Goal: Transaction & Acquisition: Purchase product/service

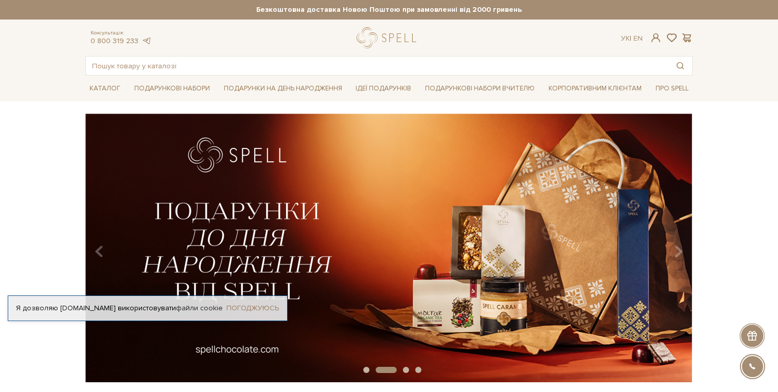
click at [255, 307] on link "Погоджуюсь" at bounding box center [252, 308] width 52 height 9
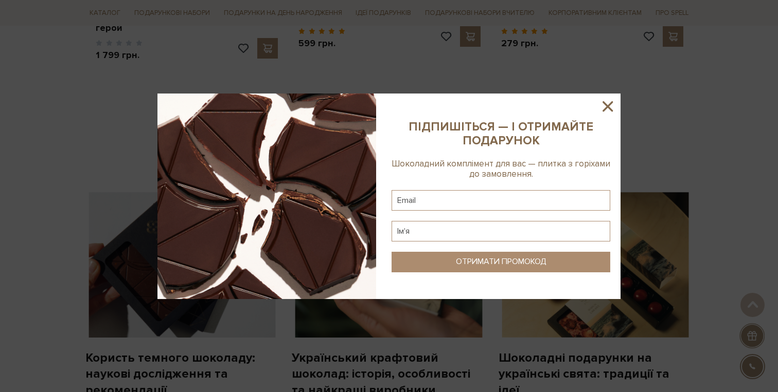
scroll to position [680, 0]
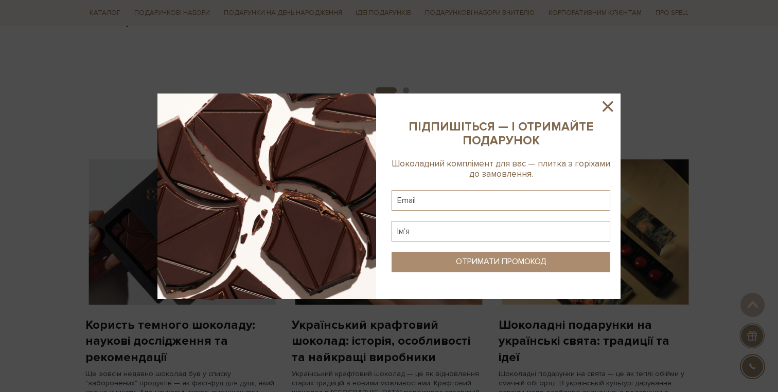
click at [608, 105] on icon at bounding box center [607, 106] width 10 height 10
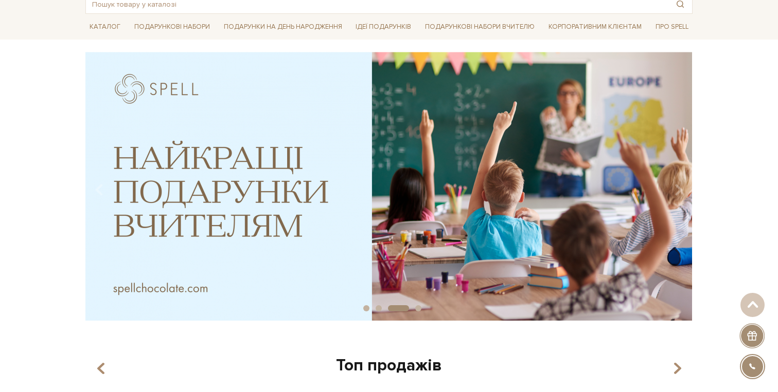
scroll to position [0, 0]
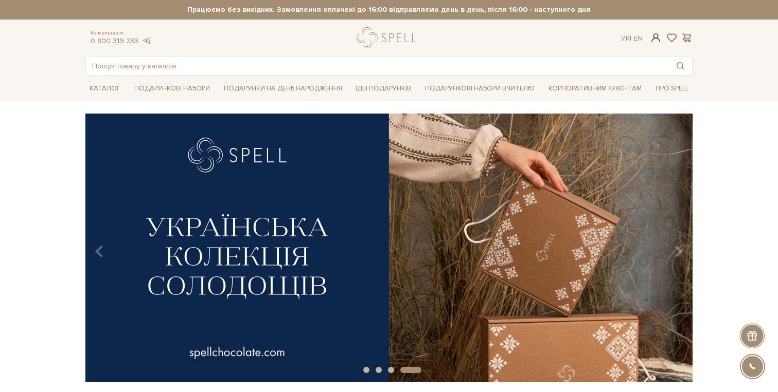
click at [656, 37] on span at bounding box center [656, 37] width 12 height 11
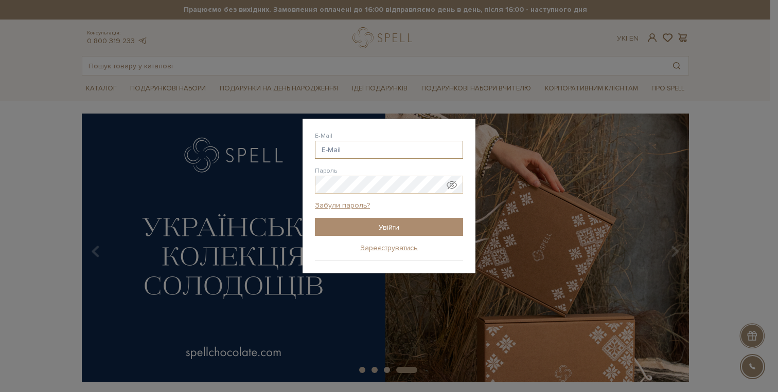
click at [341, 157] on input "E-Mail" at bounding box center [389, 150] width 148 height 18
type input "trukhantech@gmail.com"
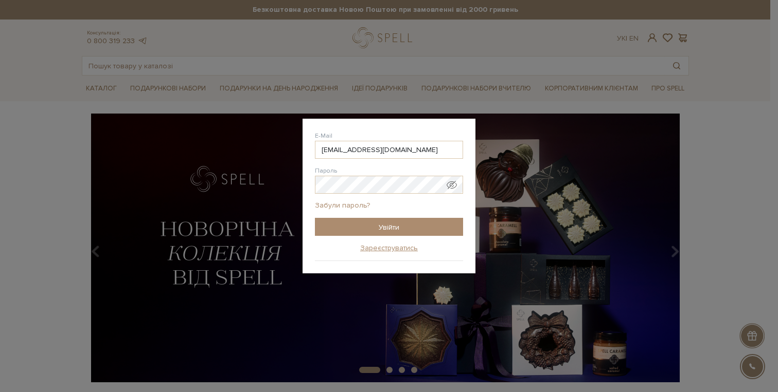
click at [360, 203] on link "Забули пароль?" at bounding box center [342, 205] width 55 height 9
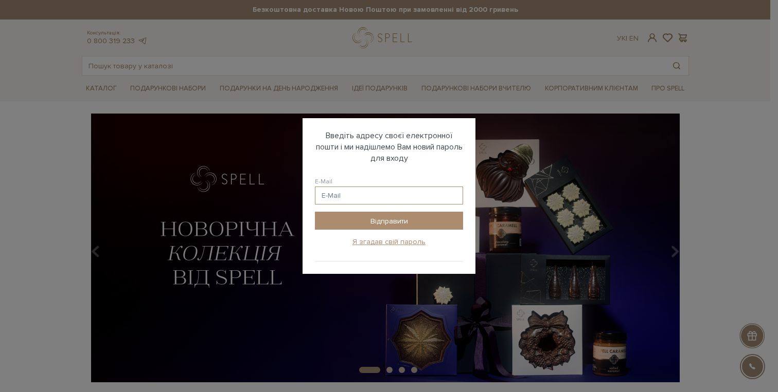
click at [348, 193] on input "E-Mail" at bounding box center [389, 196] width 148 height 18
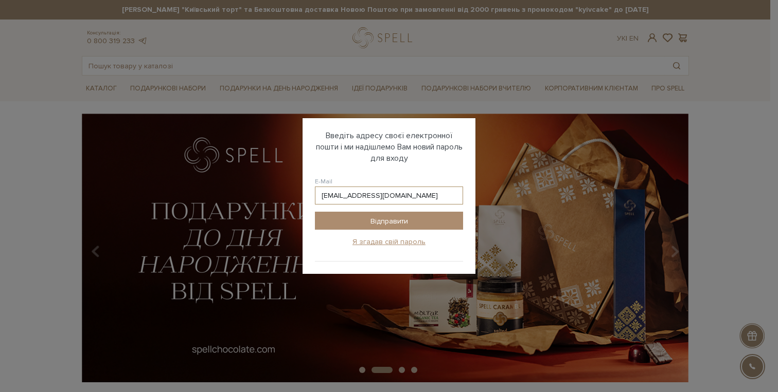
type input "trukhantech@gmail.com"
click at [315, 212] on input "Відправити" at bounding box center [389, 221] width 148 height 18
click at [0, 0] on link "Увійти з новим паролем" at bounding box center [0, 0] width 0 height 0
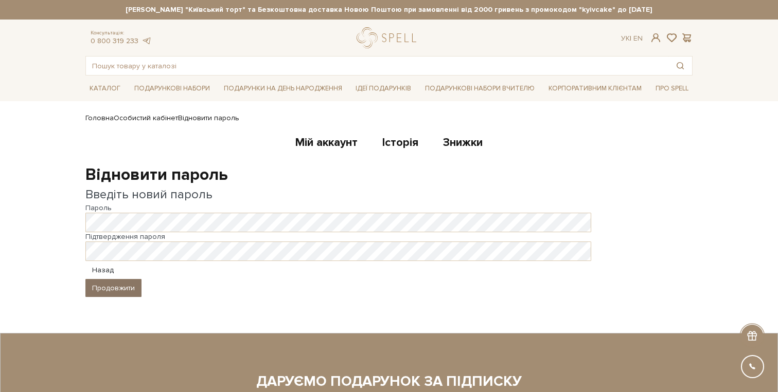
click at [111, 281] on button "Продовжити" at bounding box center [113, 288] width 56 height 18
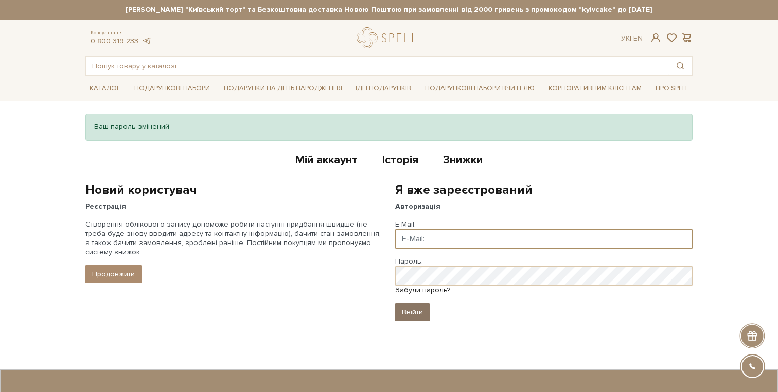
type input "trukhantech@gmail.com"
click at [413, 310] on input "Ввійти" at bounding box center [412, 312] width 34 height 18
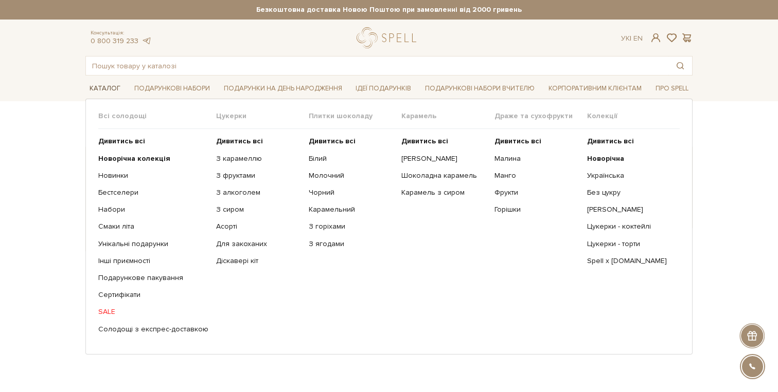
click at [110, 88] on link "Каталог" at bounding box center [104, 89] width 39 height 16
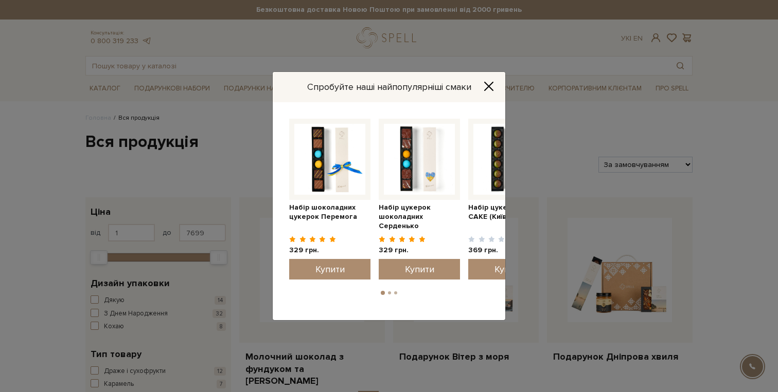
click at [489, 84] on icon "Close" at bounding box center [488, 86] width 10 height 10
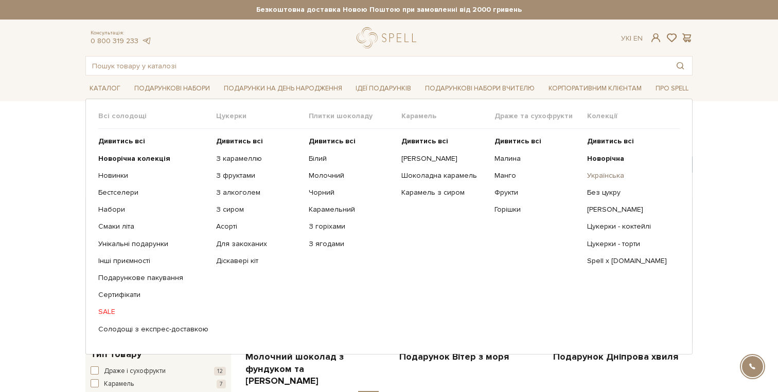
click at [613, 175] on link "Українська" at bounding box center [629, 175] width 85 height 9
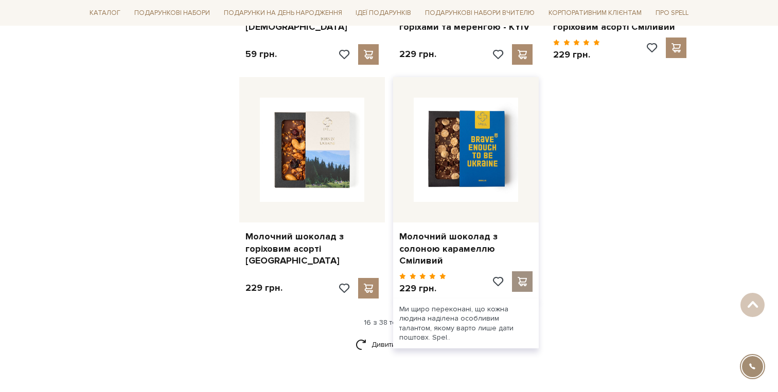
scroll to position [1248, 0]
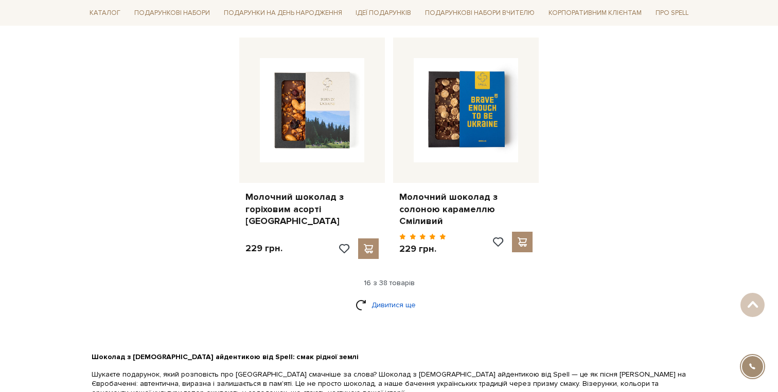
click at [389, 296] on link "Дивитися ще" at bounding box center [388, 305] width 67 height 18
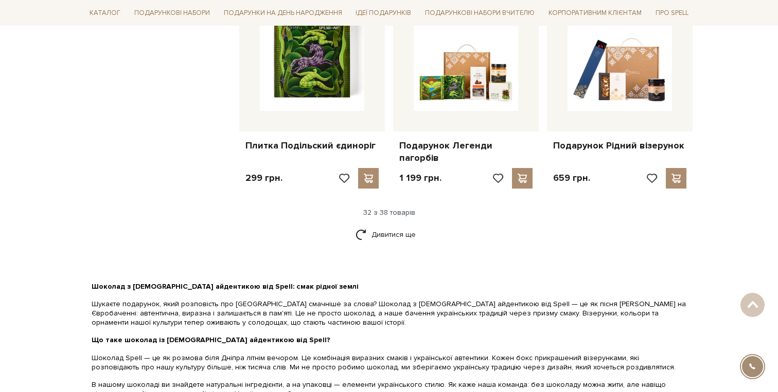
scroll to position [2426, 0]
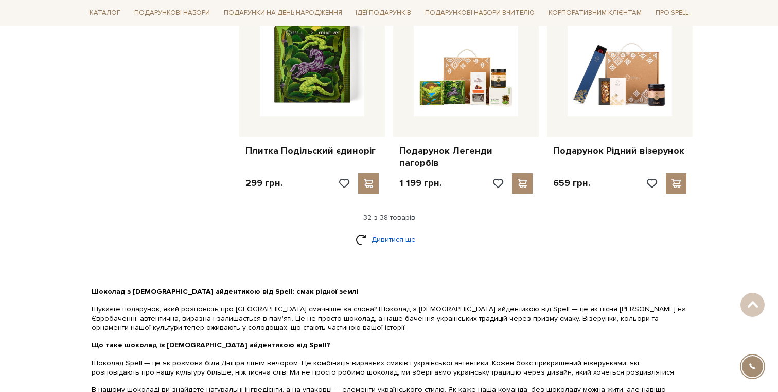
click at [398, 231] on link "Дивитися ще" at bounding box center [388, 240] width 67 height 18
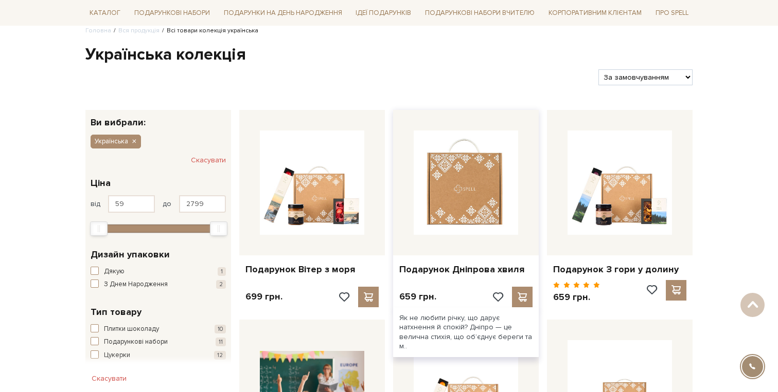
scroll to position [0, 0]
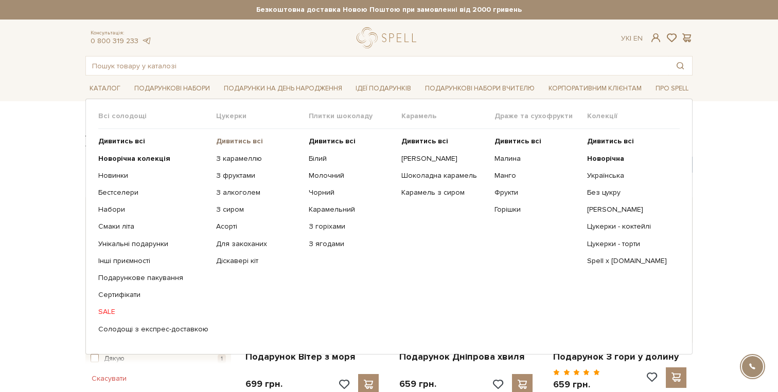
click at [224, 140] on b "Дивитись всі" at bounding box center [239, 141] width 47 height 9
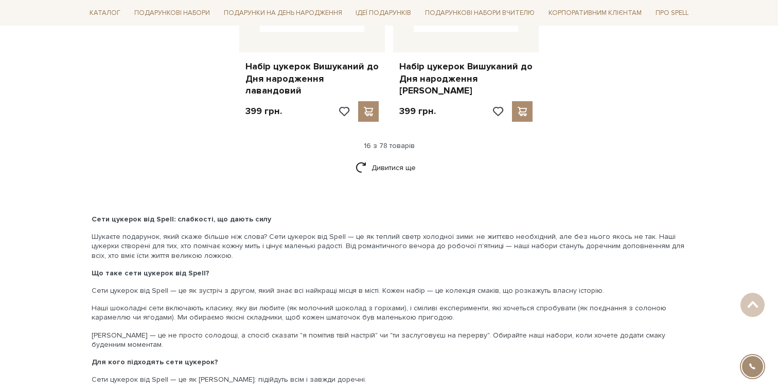
scroll to position [1389, 0]
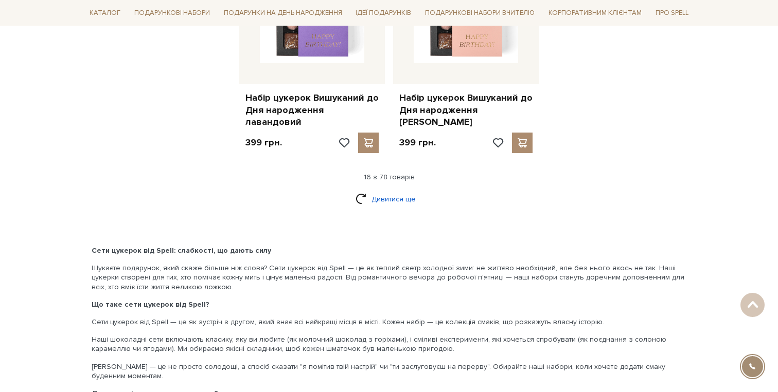
click at [405, 190] on link "Дивитися ще" at bounding box center [388, 199] width 67 height 18
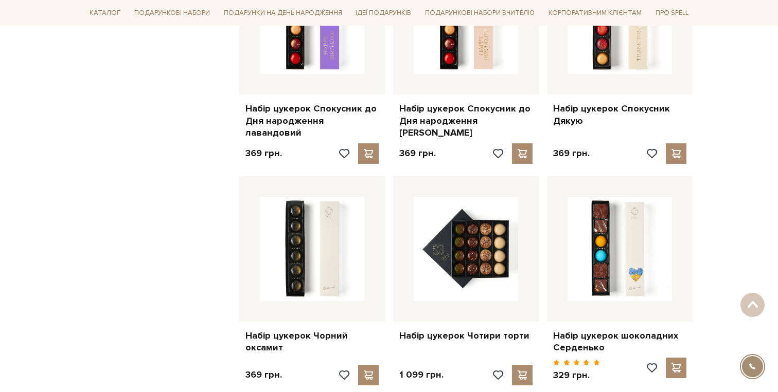
scroll to position [2375, 0]
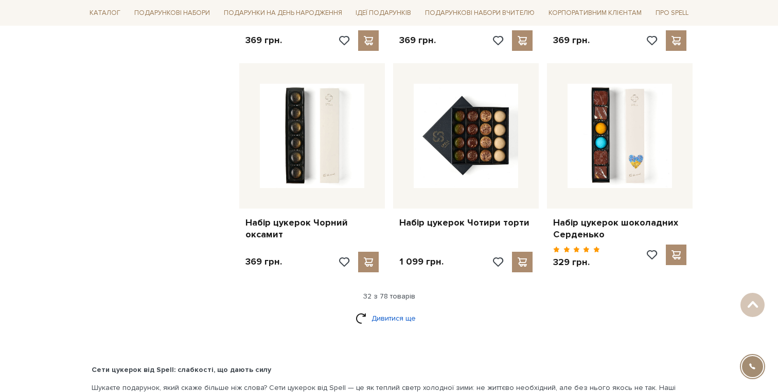
click at [400, 310] on link "Дивитися ще" at bounding box center [388, 319] width 67 height 18
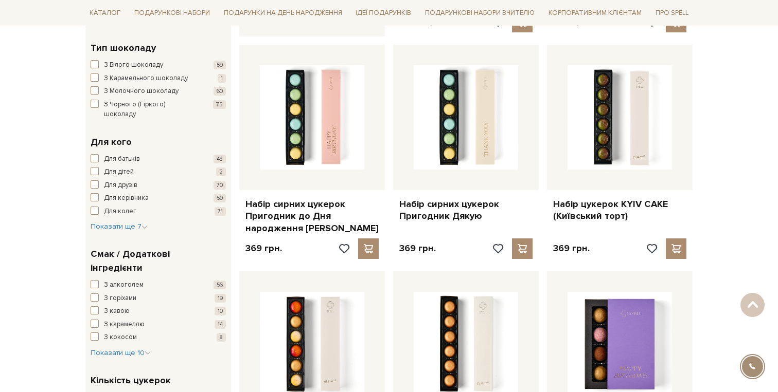
scroll to position [604, 0]
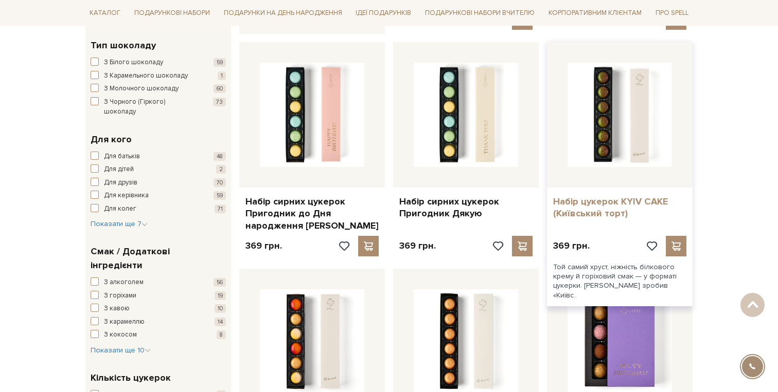
click at [598, 203] on link "Набір цукерок KYIV CAKE (Київський торт)" at bounding box center [619, 208] width 133 height 24
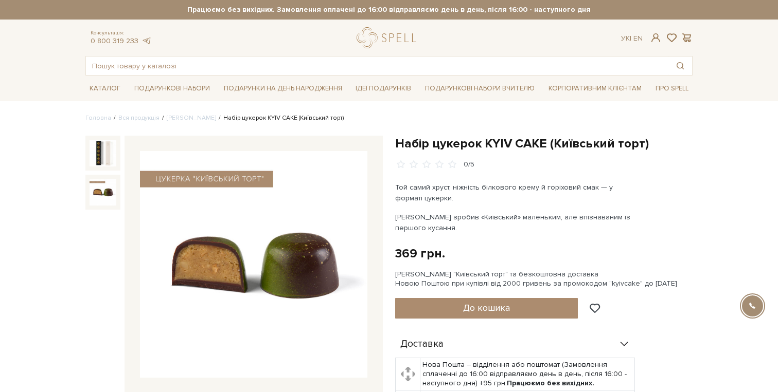
click at [99, 192] on img at bounding box center [102, 192] width 27 height 27
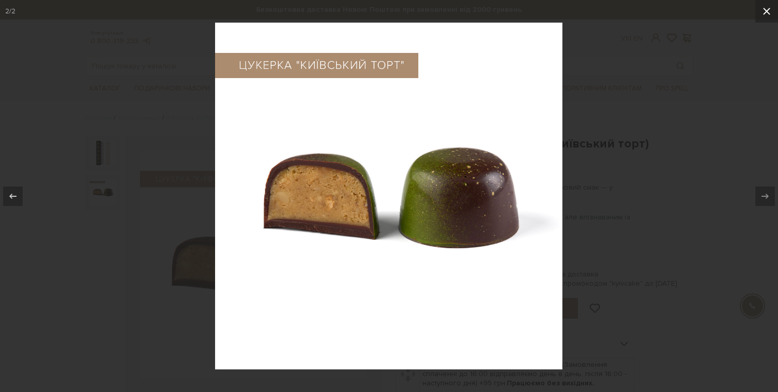
click at [768, 8] on icon at bounding box center [766, 11] width 12 height 12
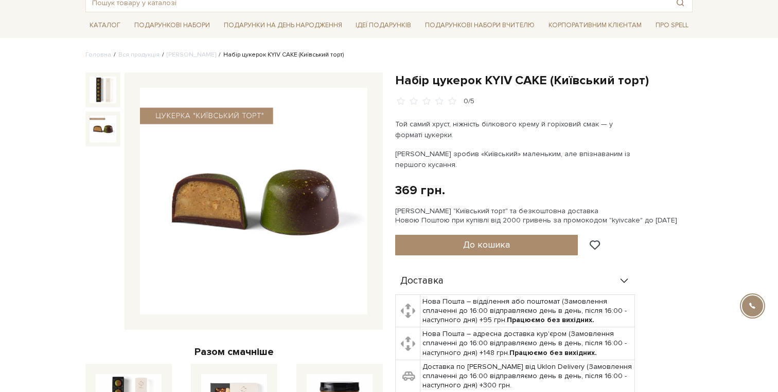
scroll to position [63, 0]
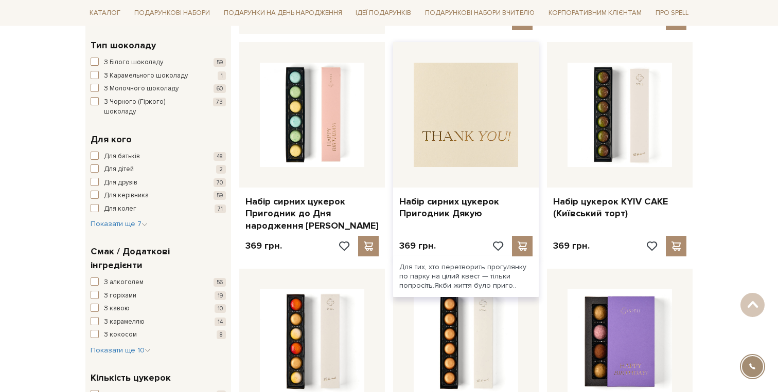
click at [458, 95] on img at bounding box center [466, 115] width 104 height 104
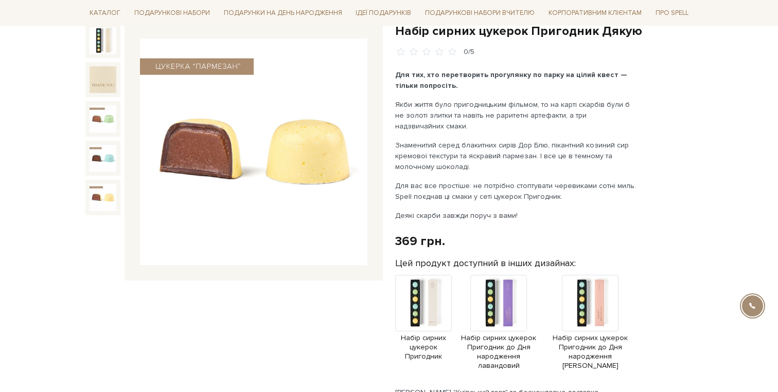
scroll to position [116, 0]
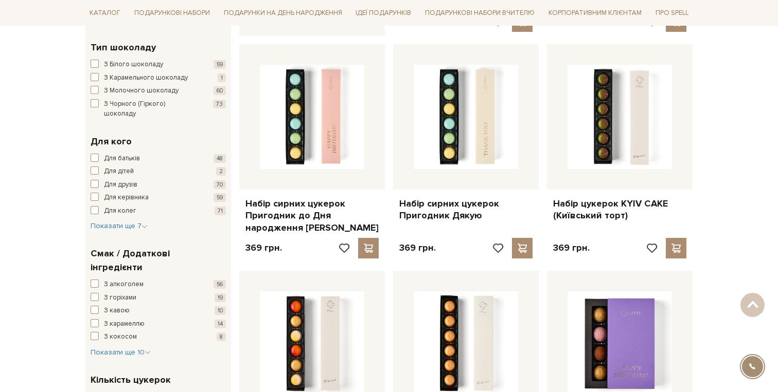
scroll to position [607, 0]
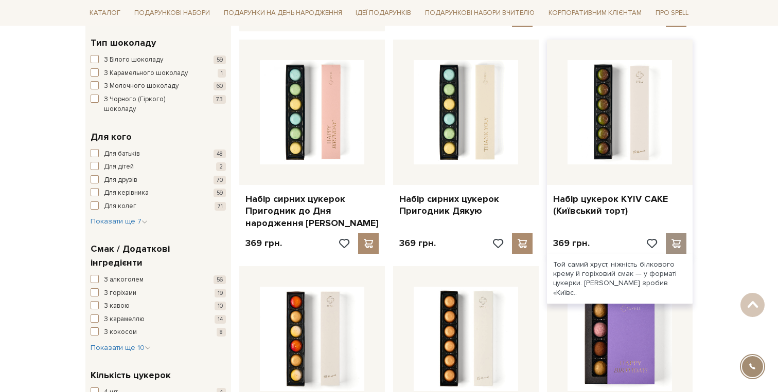
click at [677, 240] on span at bounding box center [675, 243] width 13 height 9
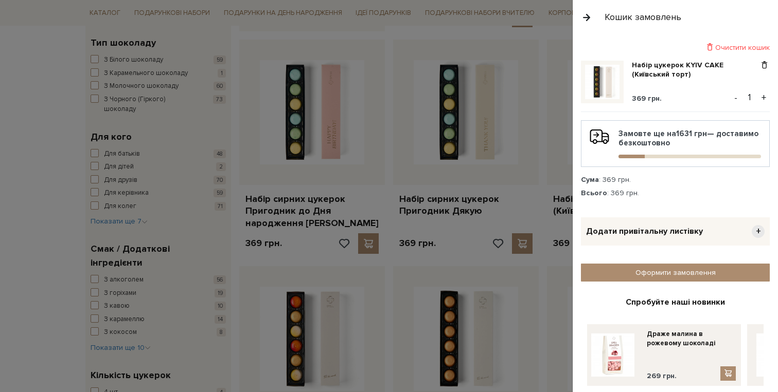
click at [582, 16] on button "button" at bounding box center [586, 17] width 11 height 18
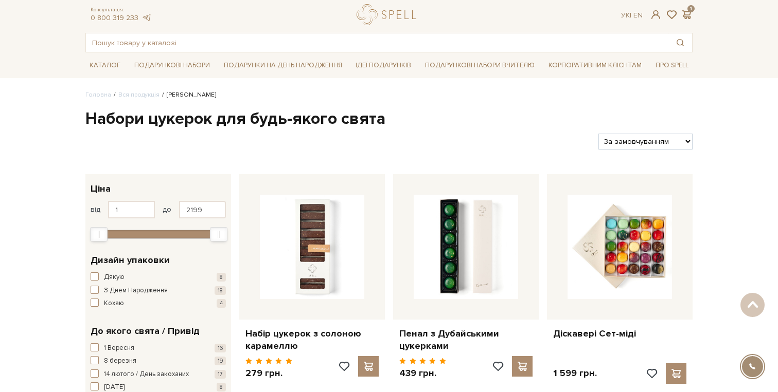
scroll to position [0, 0]
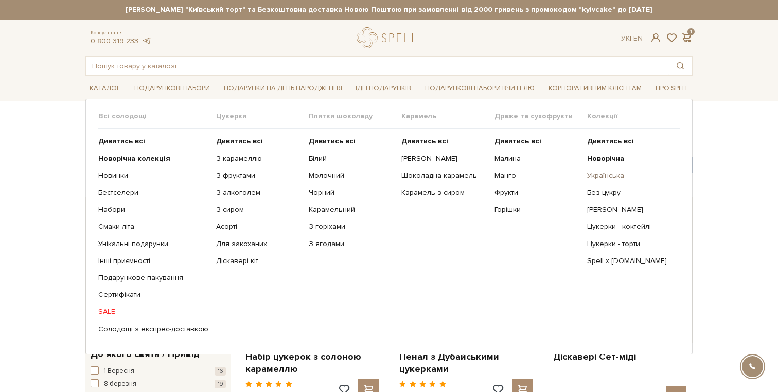
click at [606, 176] on link "Українська" at bounding box center [629, 175] width 85 height 9
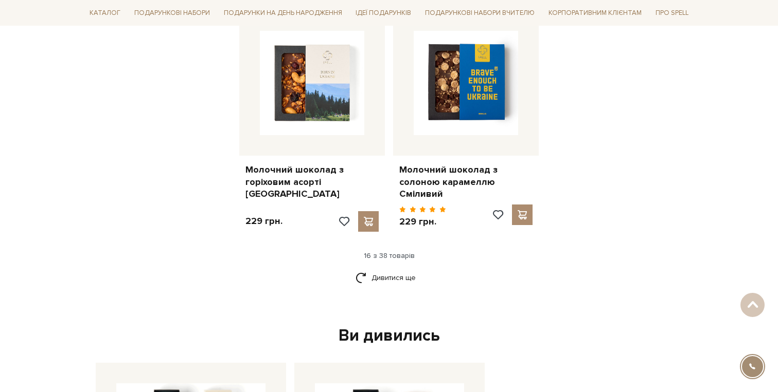
scroll to position [1345, 0]
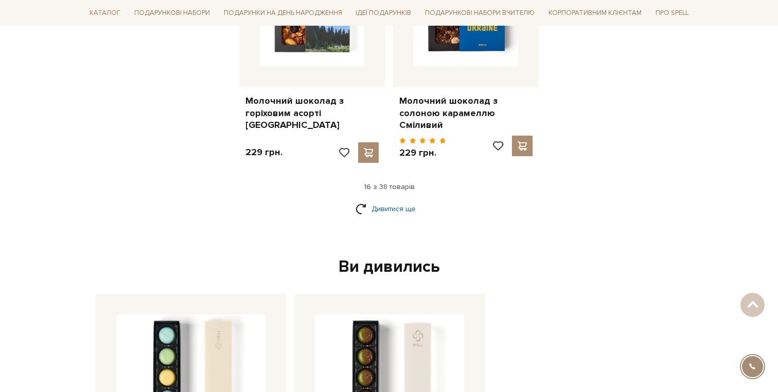
click at [400, 200] on link "Дивитися ще" at bounding box center [388, 209] width 67 height 18
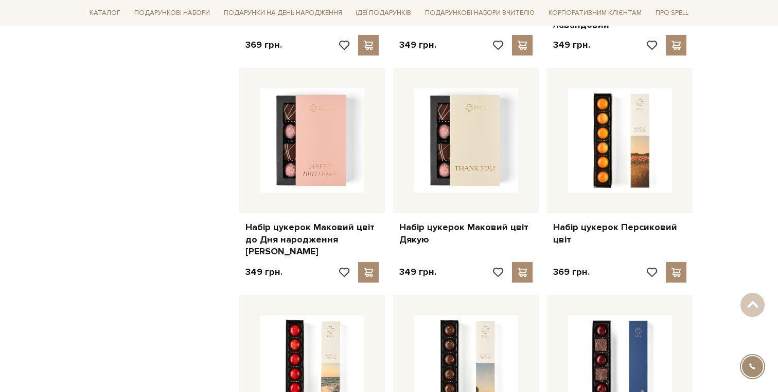
scroll to position [1697, 0]
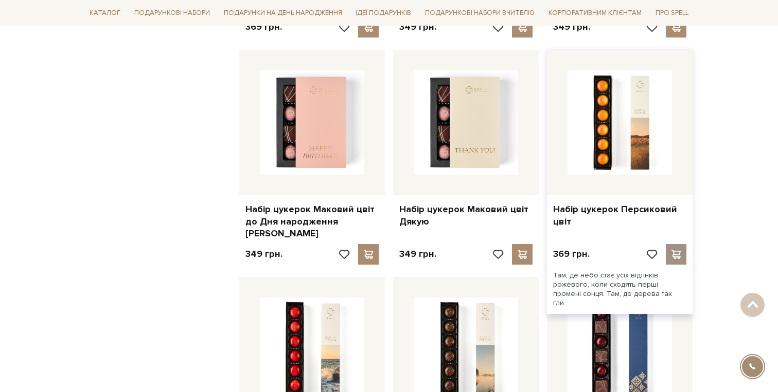
click at [673, 250] on span at bounding box center [675, 254] width 13 height 9
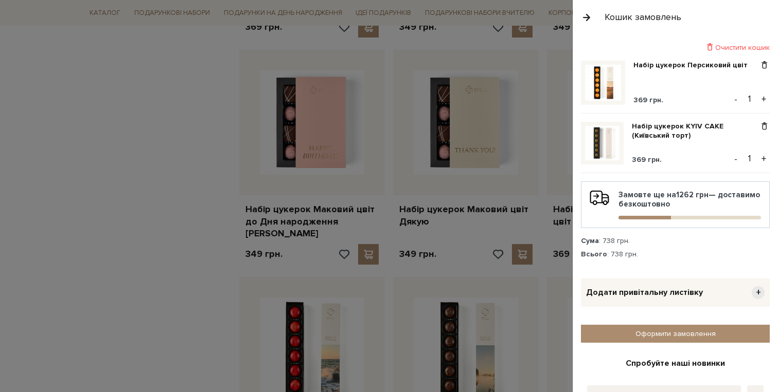
click at [589, 17] on button "button" at bounding box center [586, 17] width 11 height 18
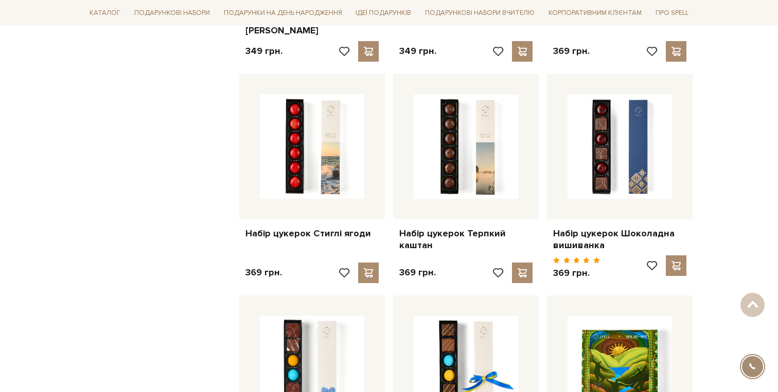
scroll to position [1905, 0]
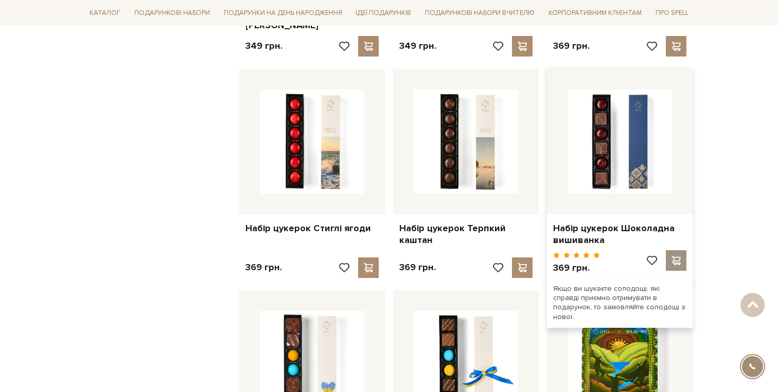
click at [679, 256] on span at bounding box center [675, 260] width 13 height 9
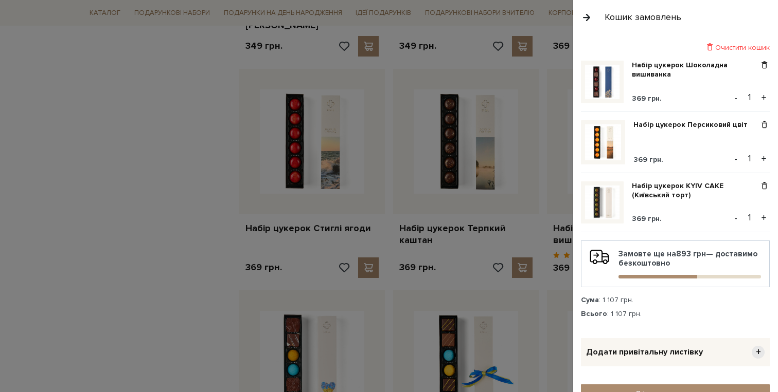
click at [585, 21] on button "button" at bounding box center [586, 17] width 11 height 18
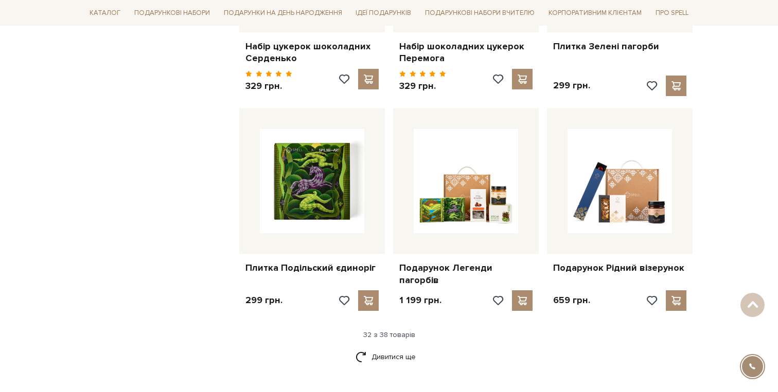
scroll to position [2281, 0]
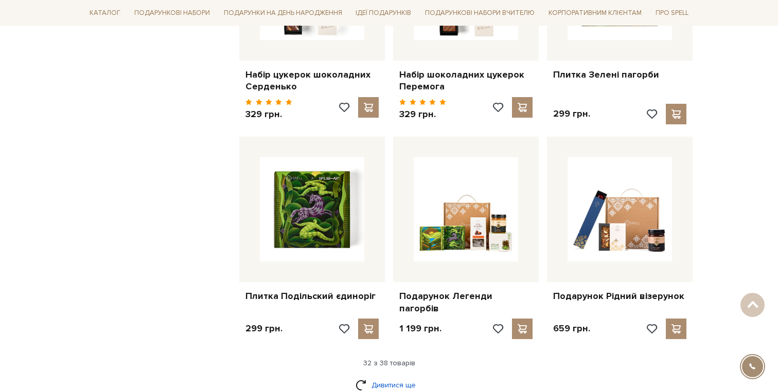
click at [390, 377] on link "Дивитися ще" at bounding box center [388, 386] width 67 height 18
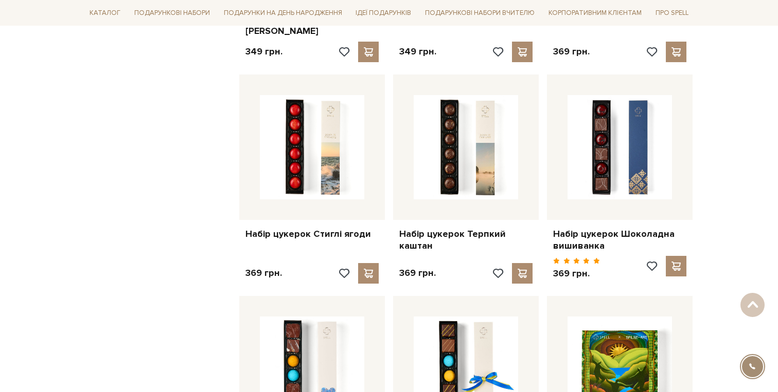
scroll to position [1885, 0]
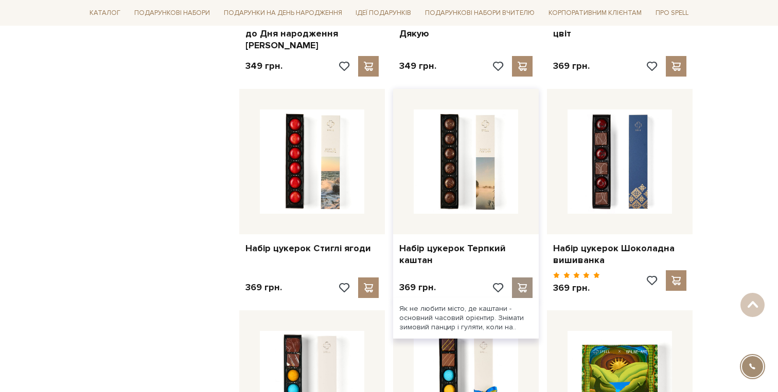
click at [529, 278] on div at bounding box center [522, 288] width 21 height 21
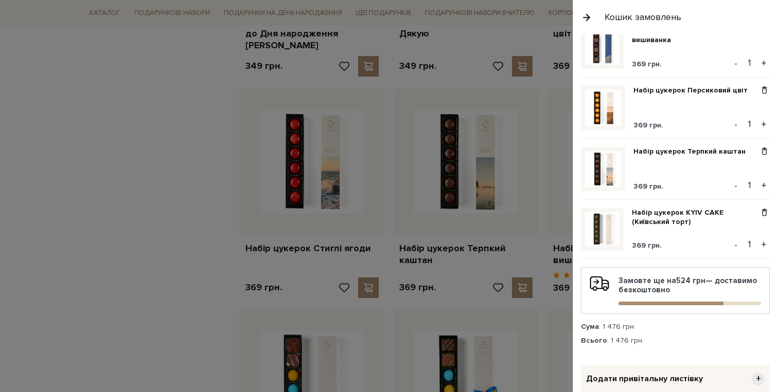
scroll to position [0, 0]
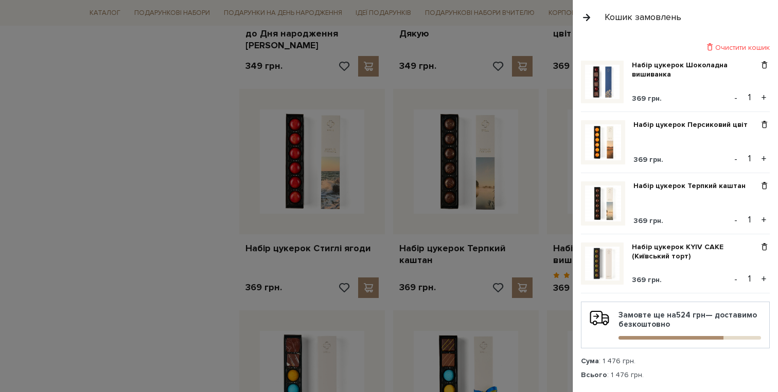
click at [587, 16] on button "button" at bounding box center [586, 17] width 11 height 18
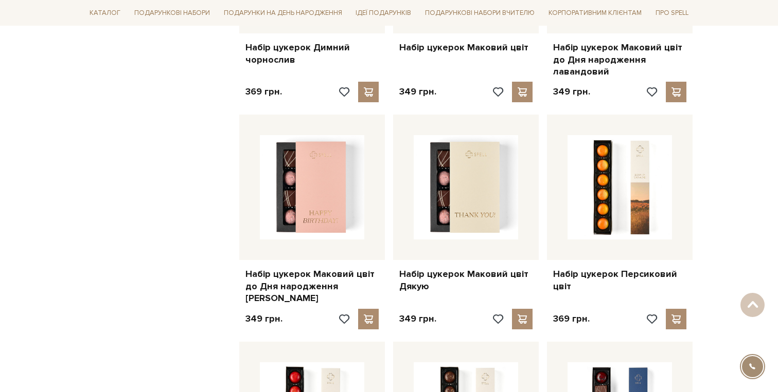
scroll to position [1632, 0]
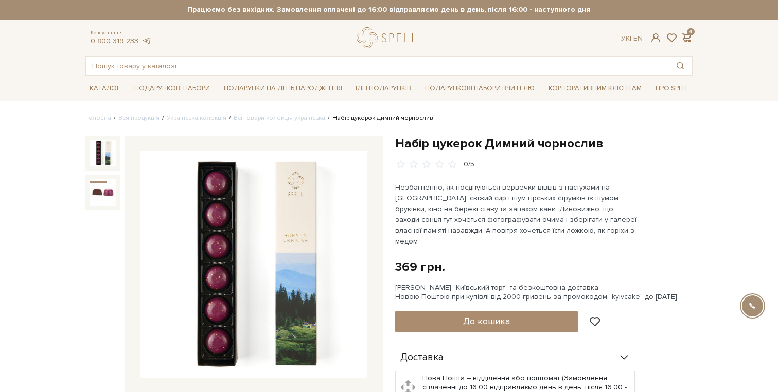
click at [207, 193] on img at bounding box center [253, 264] width 227 height 227
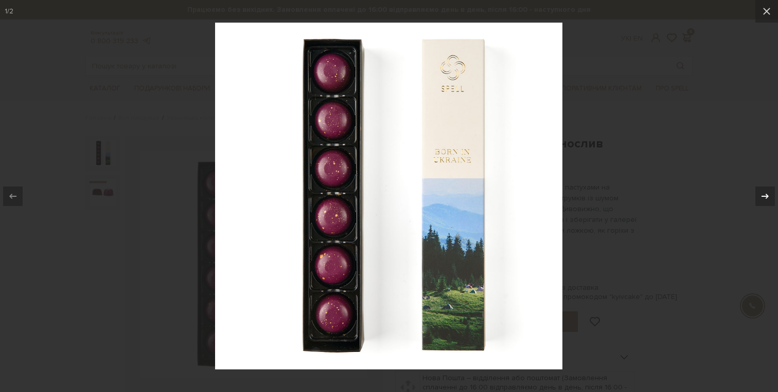
click at [764, 199] on icon at bounding box center [765, 196] width 12 height 12
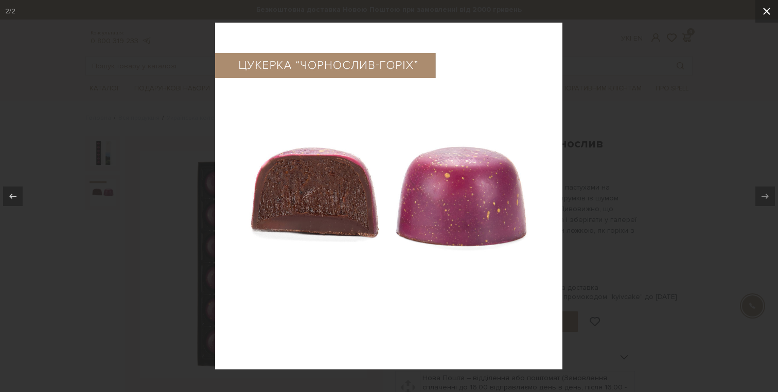
click at [763, 14] on icon at bounding box center [766, 11] width 7 height 7
